Goal: Task Accomplishment & Management: Complete application form

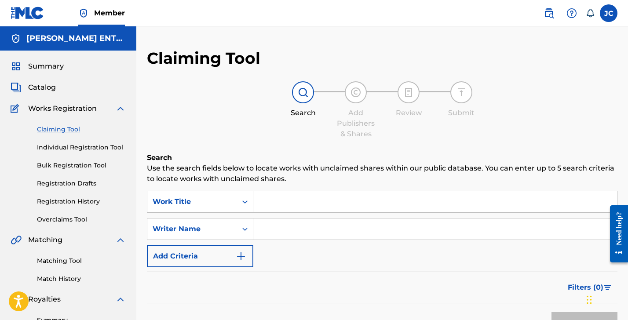
click at [71, 146] on link "Individual Registration Tool" at bounding box center [81, 147] width 89 height 9
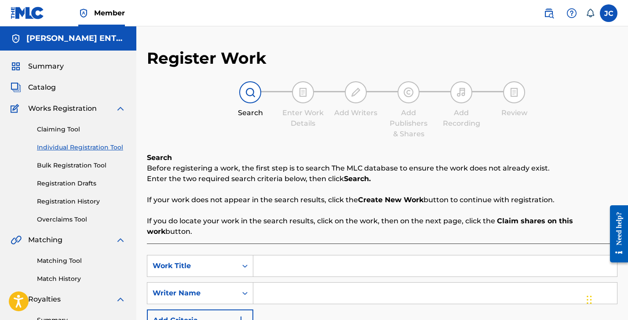
click at [268, 266] on input "Search Form" at bounding box center [435, 265] width 364 height 21
type input "Coyote Choir"
type input "[PERSON_NAME]"
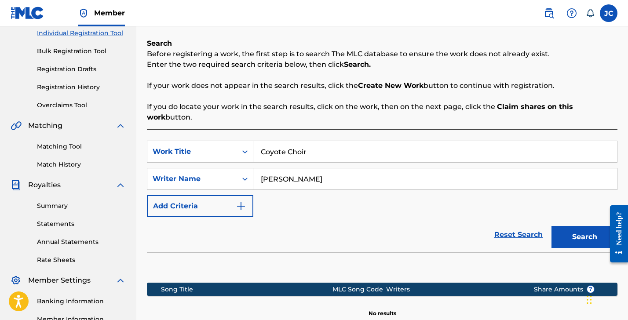
scroll to position [225, 0]
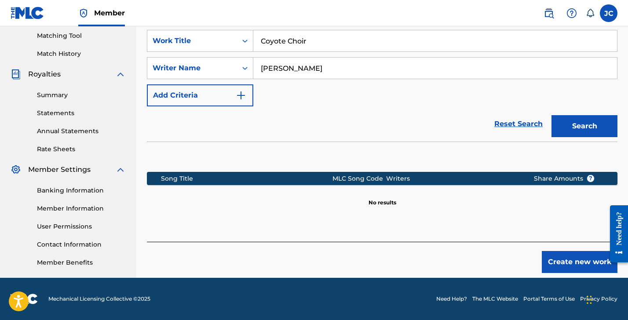
click at [564, 263] on button "Create new work" at bounding box center [580, 262] width 76 height 22
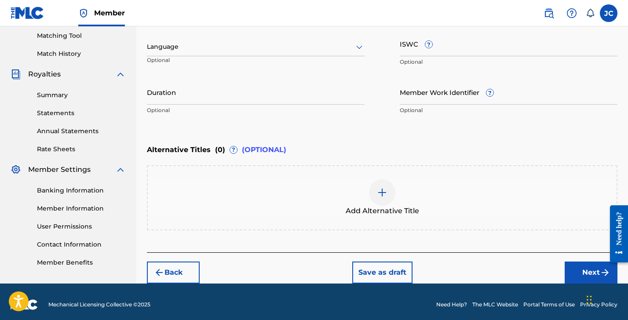
scroll to position [47, 0]
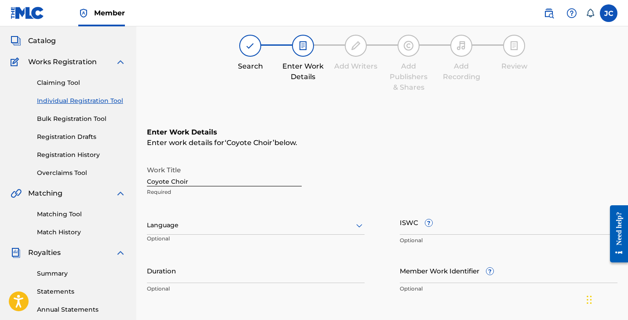
click at [200, 230] on div at bounding box center [256, 225] width 218 height 11
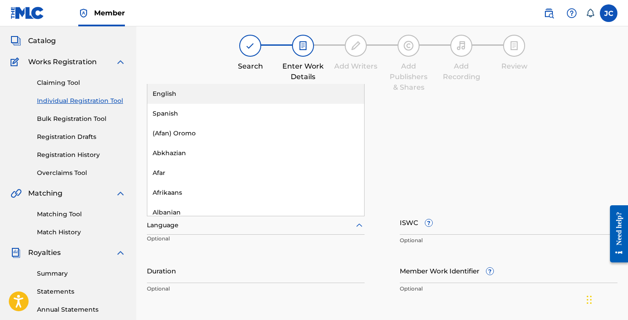
click at [195, 98] on div "English" at bounding box center [255, 94] width 217 height 20
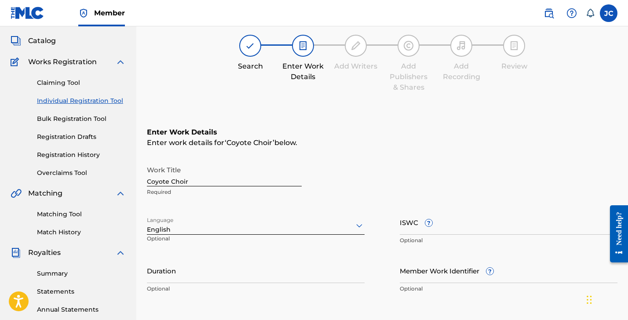
click at [237, 270] on input "Duration" at bounding box center [256, 270] width 218 height 25
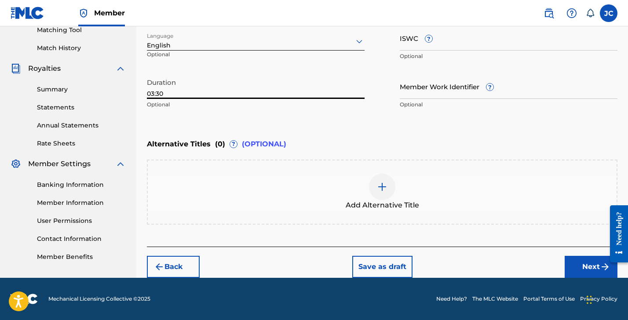
type input "03:30"
click at [598, 269] on button "Next" at bounding box center [591, 267] width 53 height 22
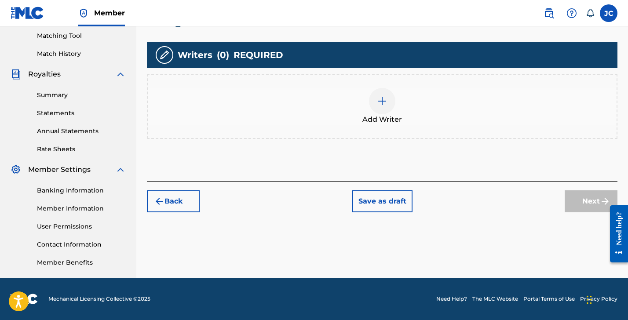
scroll to position [225, 0]
click at [365, 114] on span "Add Writer" at bounding box center [382, 119] width 40 height 11
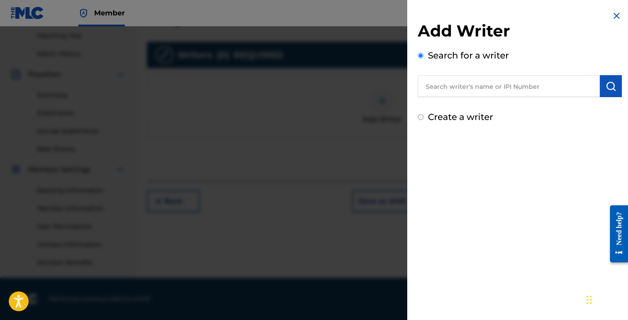
drag, startPoint x: 458, startPoint y: 88, endPoint x: 463, endPoint y: 81, distance: 9.1
click at [458, 88] on input "text" at bounding box center [509, 86] width 182 height 22
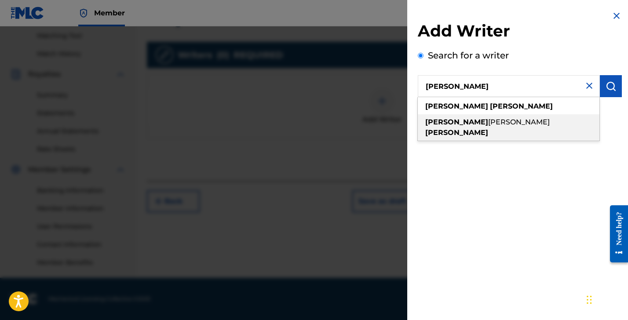
click at [470, 128] on strong "[PERSON_NAME]" at bounding box center [456, 132] width 63 height 8
type input "[PERSON_NAME]"
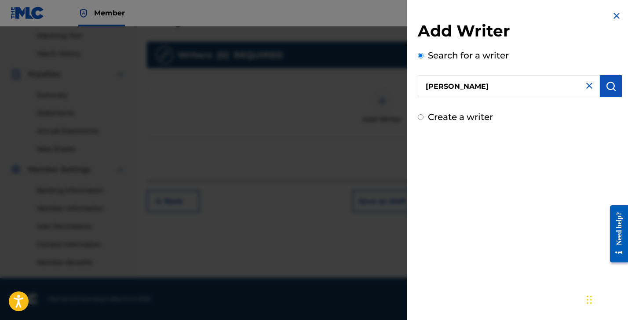
click at [610, 87] on img "submit" at bounding box center [610, 86] width 11 height 11
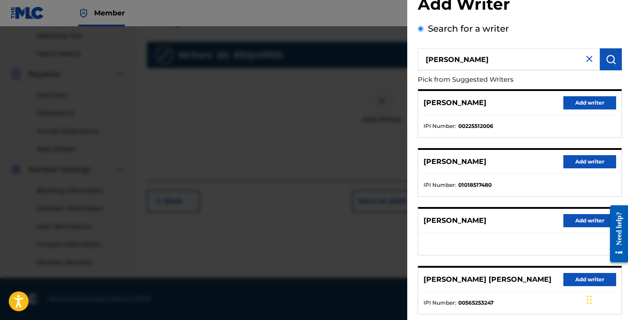
scroll to position [41, 0]
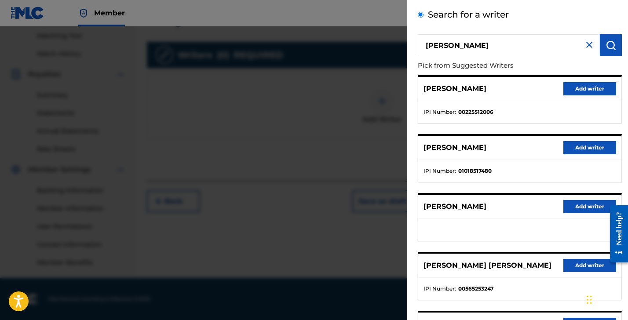
click at [574, 145] on button "Add writer" at bounding box center [589, 147] width 53 height 13
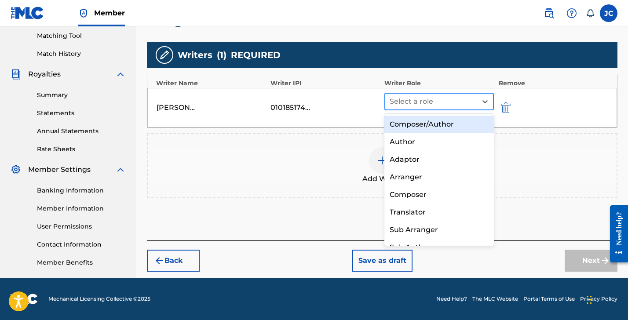
click at [421, 103] on div at bounding box center [431, 101] width 83 height 12
click at [420, 119] on div "Composer/Author" at bounding box center [438, 125] width 109 height 18
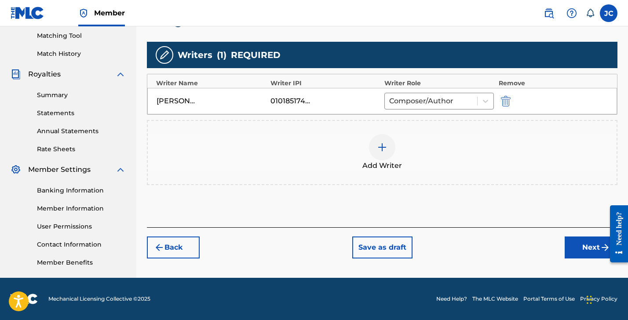
click at [576, 247] on button "Next" at bounding box center [591, 248] width 53 height 22
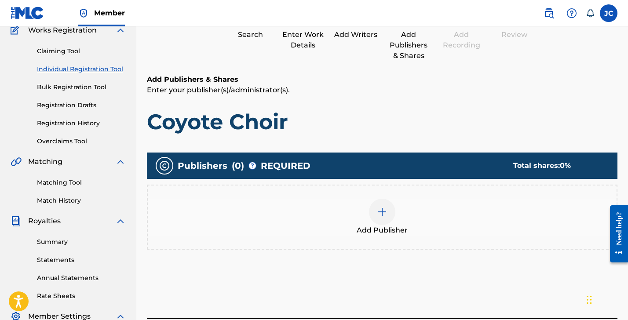
scroll to position [40, 0]
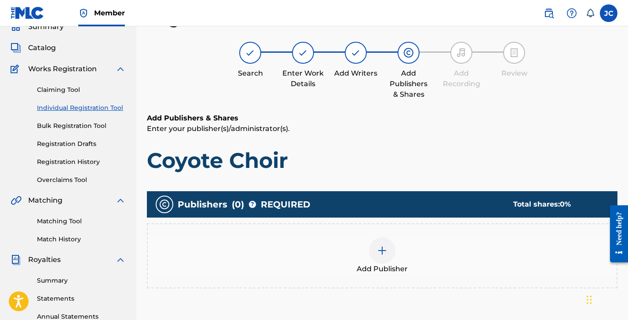
click at [384, 252] on img at bounding box center [382, 250] width 11 height 11
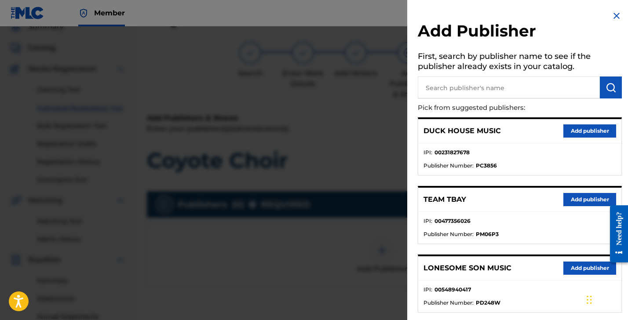
click at [445, 86] on input "text" at bounding box center [509, 88] width 182 height 22
type input "Easy G"
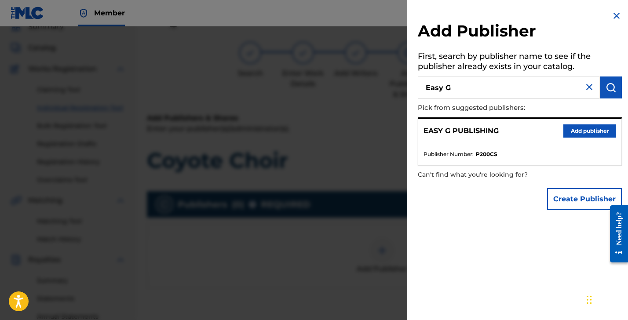
click at [590, 128] on button "Add publisher" at bounding box center [589, 130] width 53 height 13
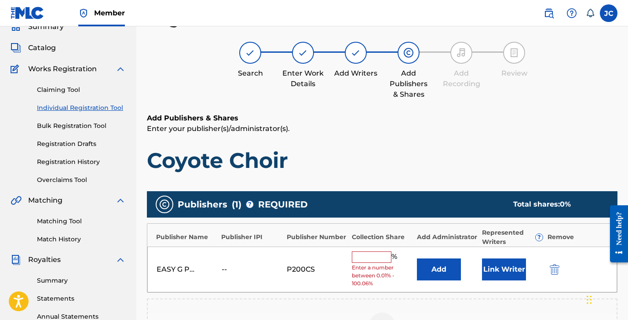
click at [365, 251] on input "text" at bounding box center [372, 256] width 40 height 11
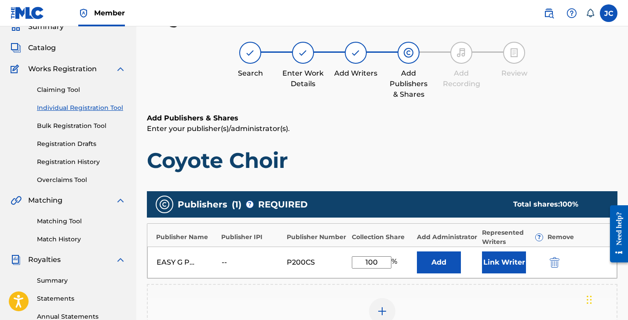
type input "100"
click at [431, 260] on button "Add" at bounding box center [439, 262] width 44 height 22
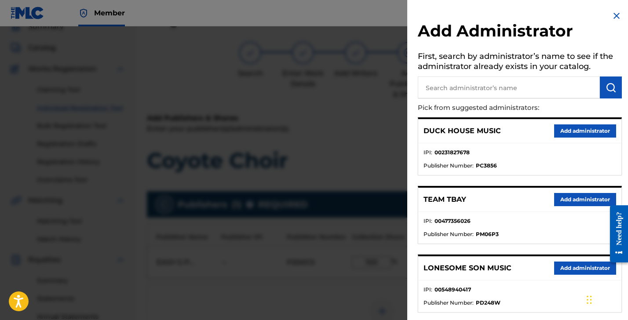
click at [449, 89] on input "text" at bounding box center [509, 88] width 182 height 22
type input "[PERSON_NAME]"
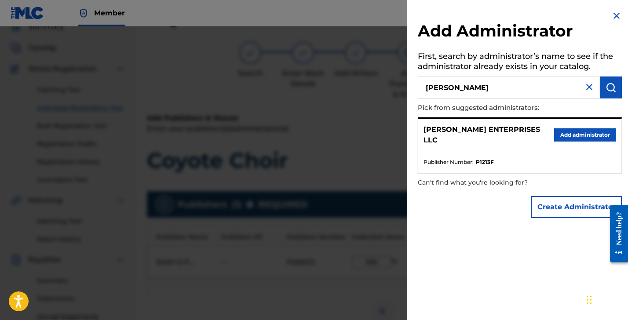
click at [566, 130] on button "Add administrator" at bounding box center [585, 134] width 62 height 13
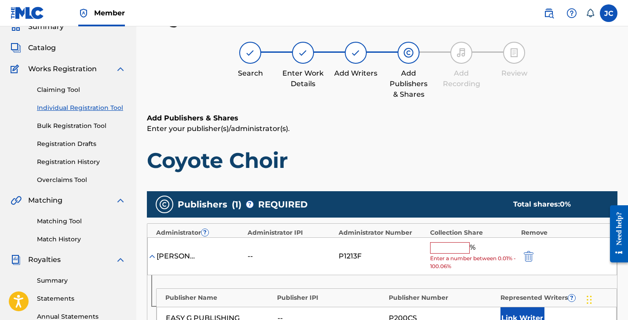
scroll to position [55, 0]
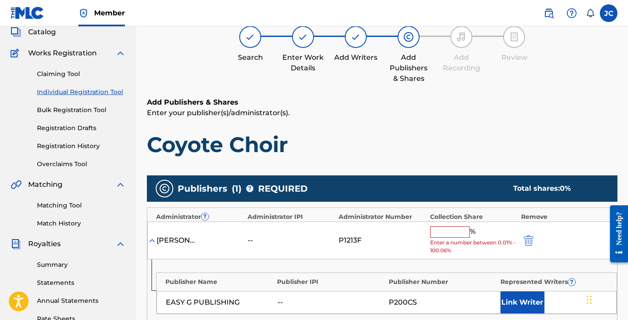
click at [445, 232] on input "text" at bounding box center [450, 231] width 40 height 11
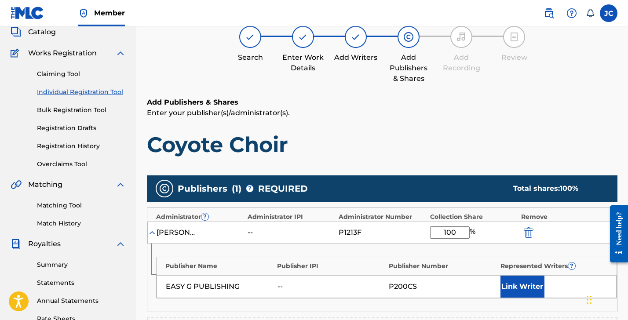
type input "100"
click at [507, 279] on button "Link Writer" at bounding box center [522, 287] width 44 height 22
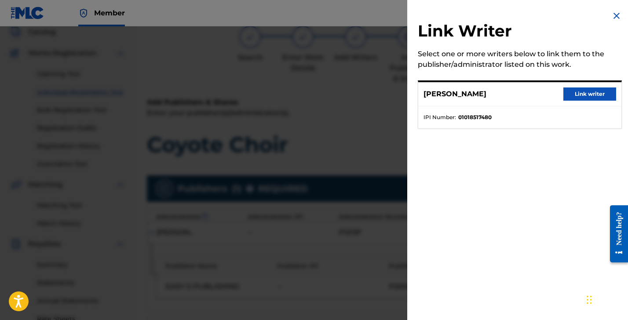
click at [592, 92] on button "Link writer" at bounding box center [589, 93] width 53 height 13
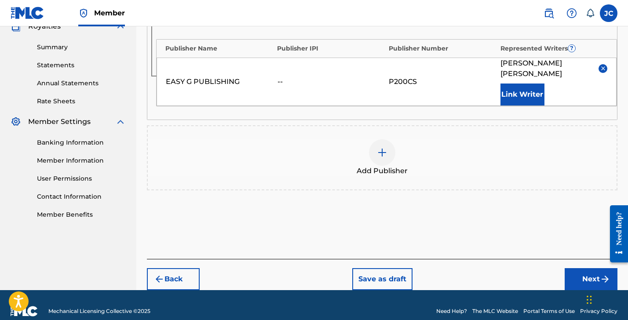
click at [592, 270] on button "Next" at bounding box center [591, 279] width 53 height 22
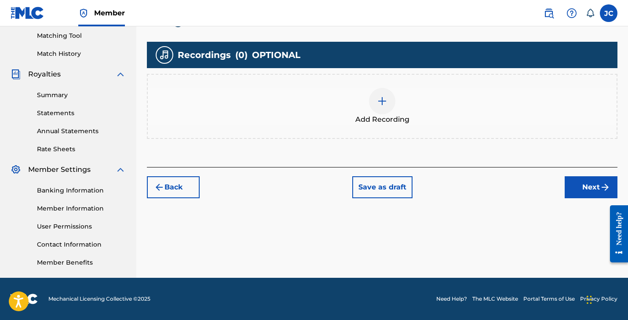
click at [381, 105] on img at bounding box center [382, 101] width 11 height 11
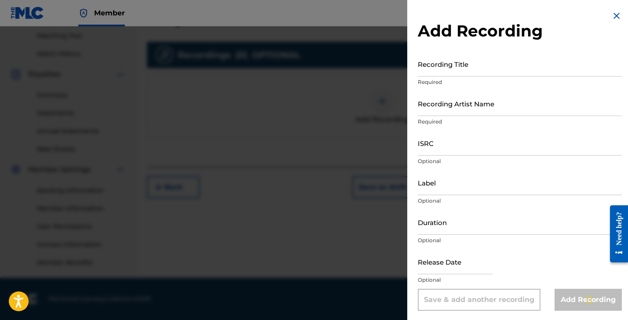
click at [432, 73] on input "Recording Title" at bounding box center [520, 63] width 204 height 25
type input "Coyote Choir"
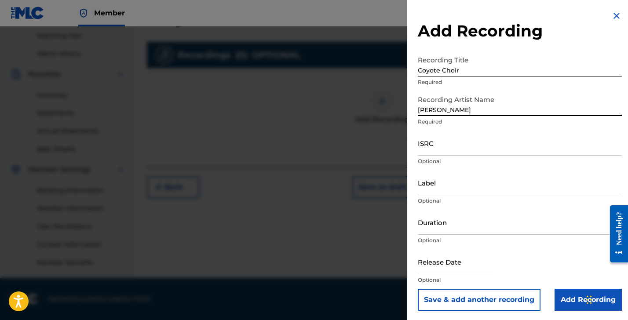
type input "[PERSON_NAME]"
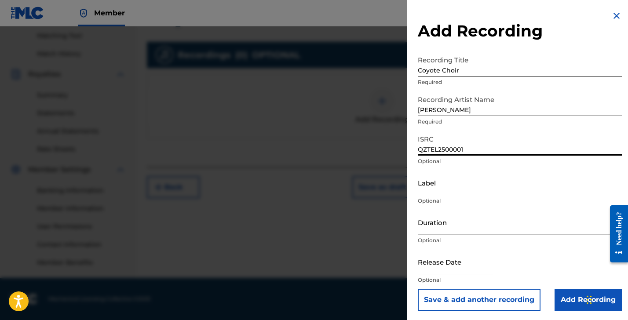
type input "QZTEL2500001"
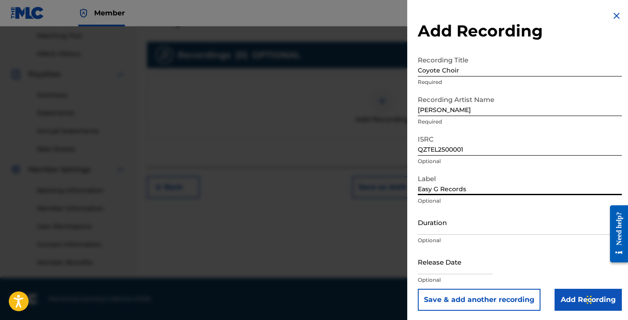
type input "Easy G Records"
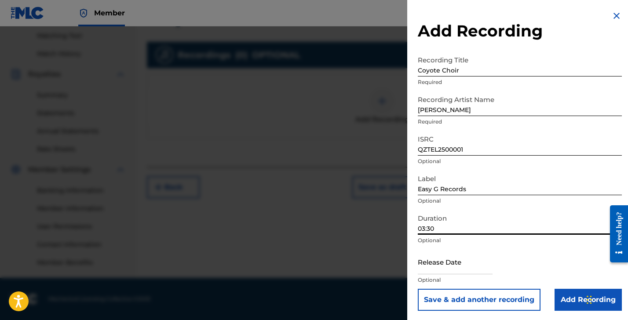
scroll to position [1, 0]
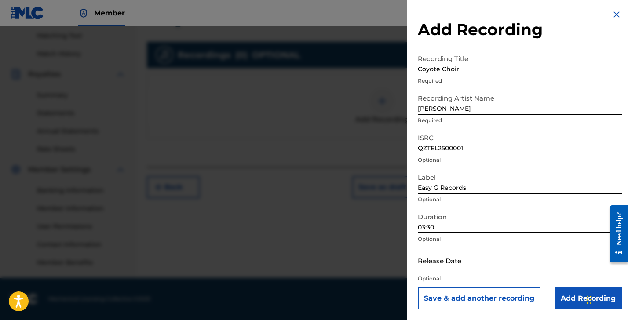
type input "03:30"
click at [426, 265] on input "text" at bounding box center [455, 260] width 75 height 25
select select "8"
select select "2025"
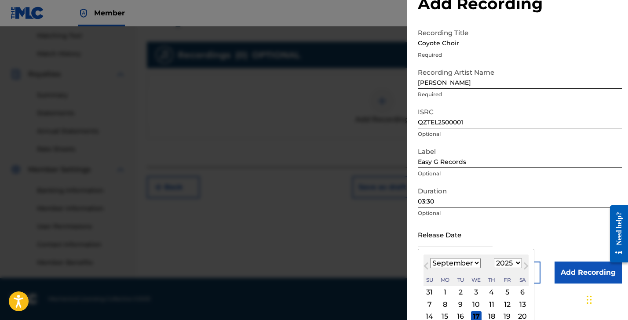
scroll to position [71, 0]
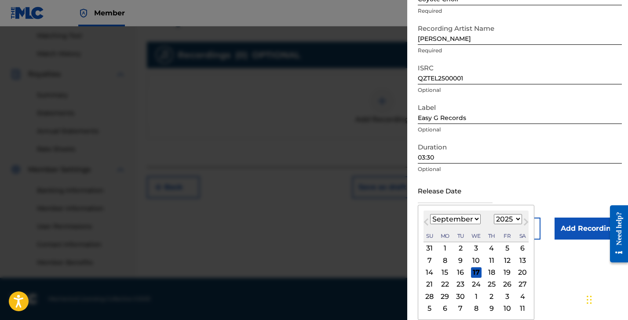
select select "9"
click at [502, 270] on div "17" at bounding box center [507, 272] width 11 height 11
type input "[DATE]"
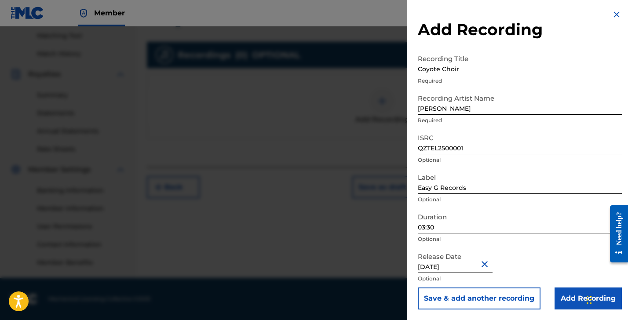
click at [568, 294] on input "Add Recording" at bounding box center [587, 299] width 67 height 22
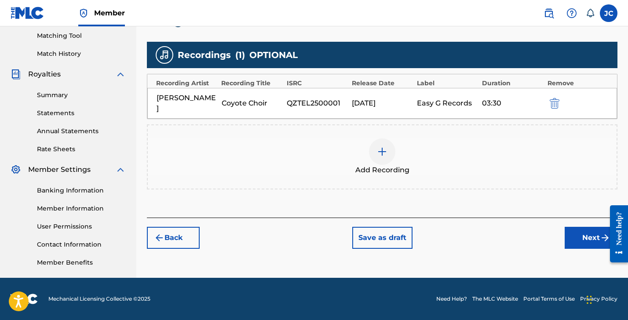
click at [582, 228] on button "Next" at bounding box center [591, 238] width 53 height 22
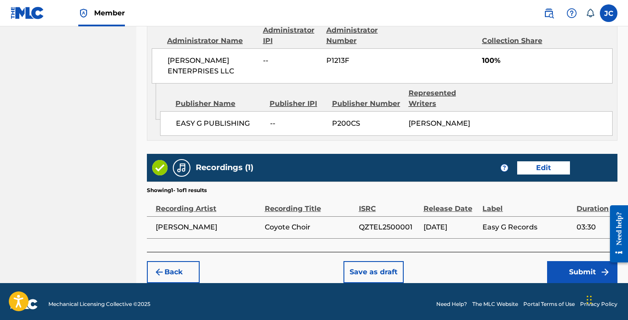
scroll to position [502, 0]
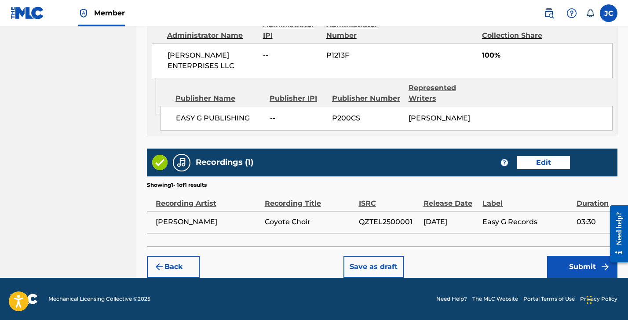
click at [569, 265] on button "Submit" at bounding box center [582, 267] width 70 height 22
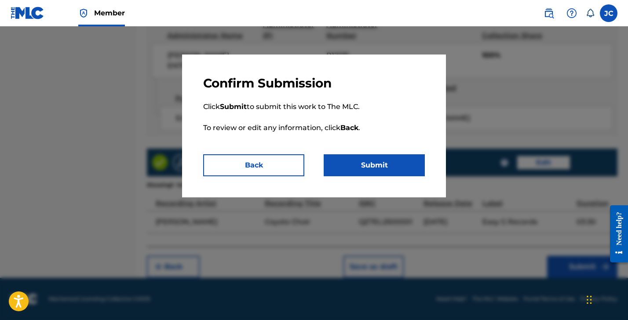
click at [385, 169] on button "Submit" at bounding box center [374, 165] width 101 height 22
